Goal: Information Seeking & Learning: Learn about a topic

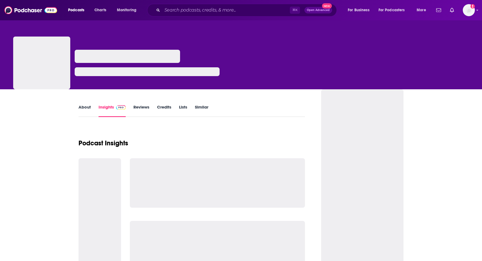
click at [198, 15] on div "⌘ K Open Advanced New" at bounding box center [242, 10] width 190 height 13
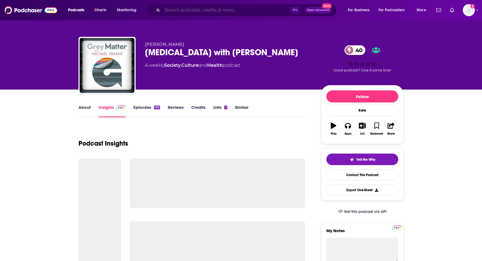
click at [197, 11] on input "Search podcasts, credits, & more..." at bounding box center [226, 10] width 128 height 9
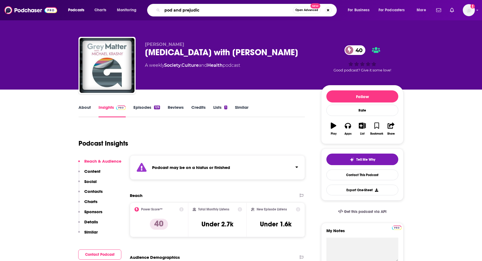
type input "pod and prejudice"
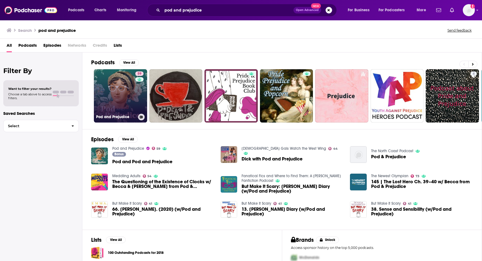
click at [117, 108] on link "59 Pod and Prejudice" at bounding box center [120, 95] width 53 height 53
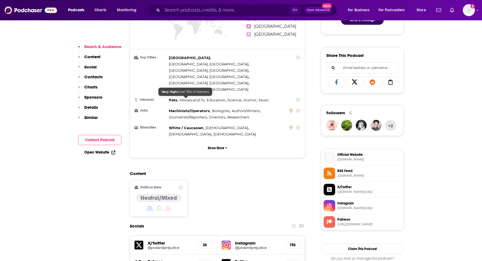
scroll to position [318, 0]
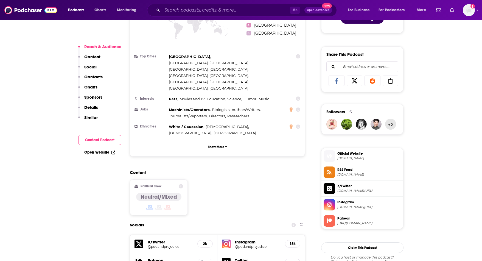
click at [230, 239] on img at bounding box center [226, 243] width 9 height 9
